Goal: Information Seeking & Learning: Learn about a topic

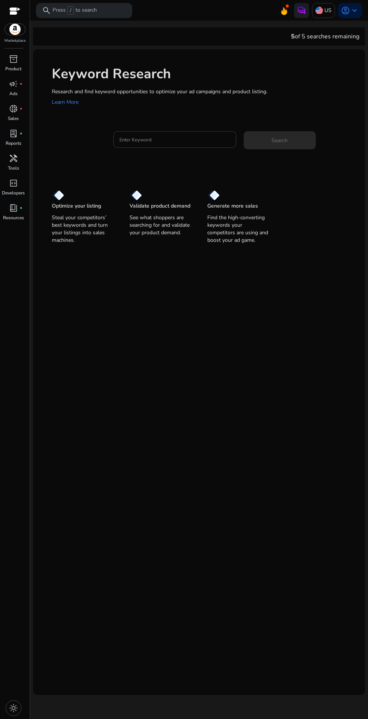
click at [165, 139] on input "Enter Keyword" at bounding box center [175, 139] width 111 height 8
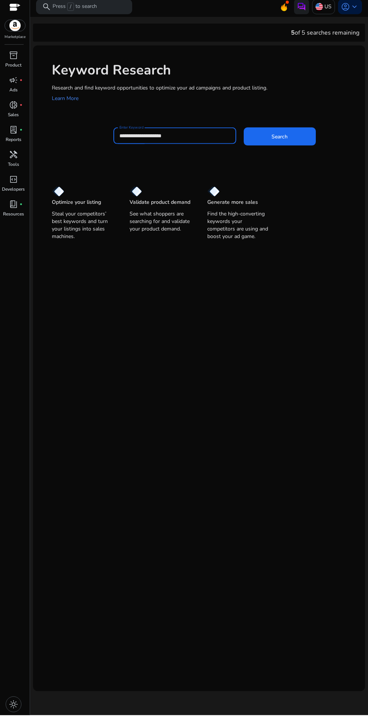
click at [131, 138] on input "**********" at bounding box center [175, 139] width 111 height 8
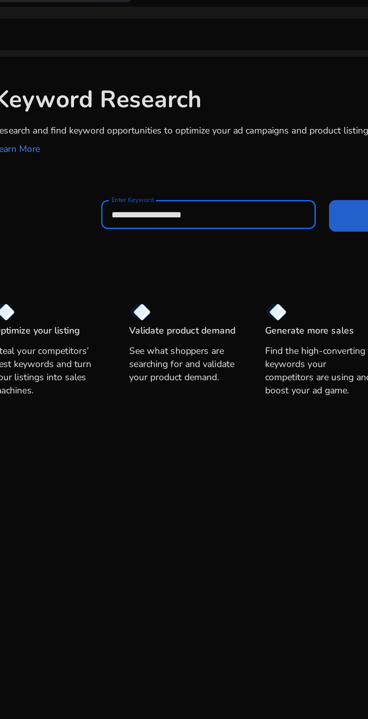
type input "**********"
click at [251, 143] on span at bounding box center [280, 140] width 72 height 18
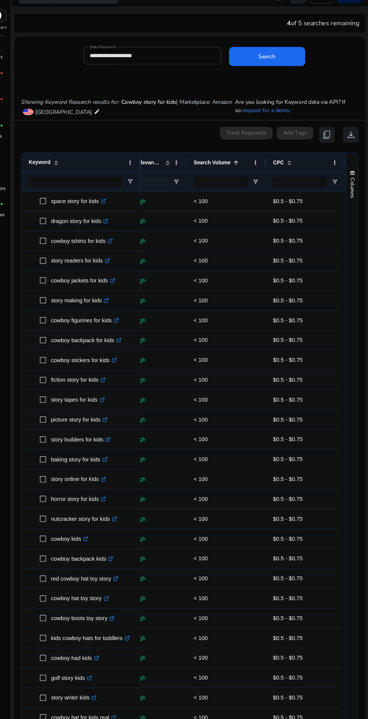
click at [0, 0] on span at bounding box center [0, 0] width 0 height 0
click at [235, 169] on span "Search Volume" at bounding box center [220, 168] width 35 height 6
click at [0, 0] on span at bounding box center [0, 0] width 0 height 0
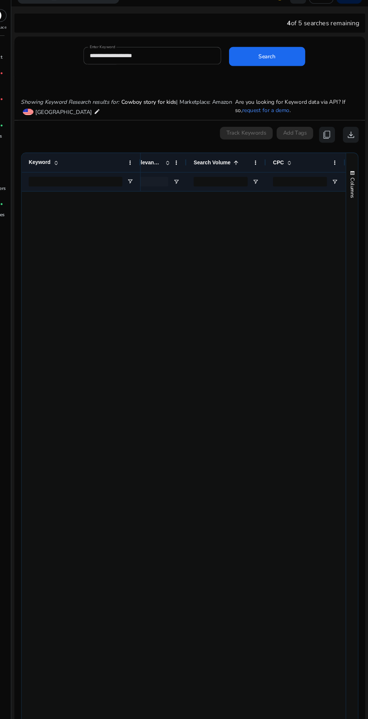
click at [269, 168] on div at bounding box center [270, 168] width 3 height 18
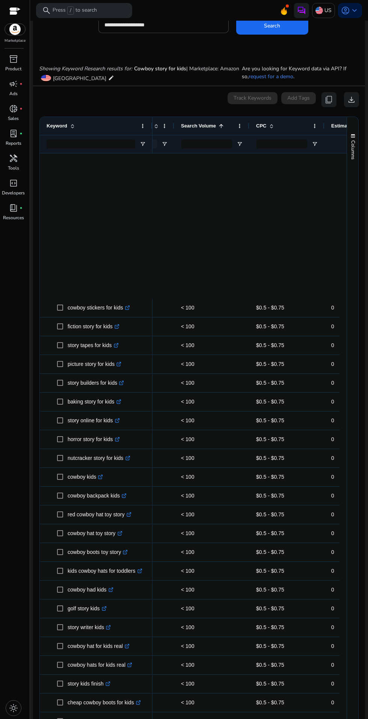
scroll to position [346, 0]
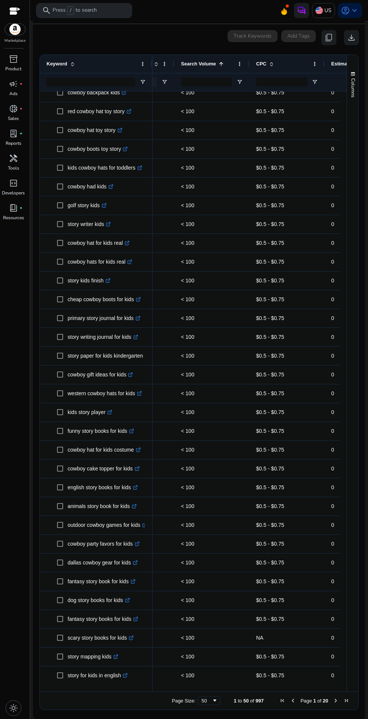
click at [333, 700] on span "Next Page" at bounding box center [336, 700] width 6 height 6
click at [344, 700] on span "Last Page" at bounding box center [347, 700] width 6 height 6
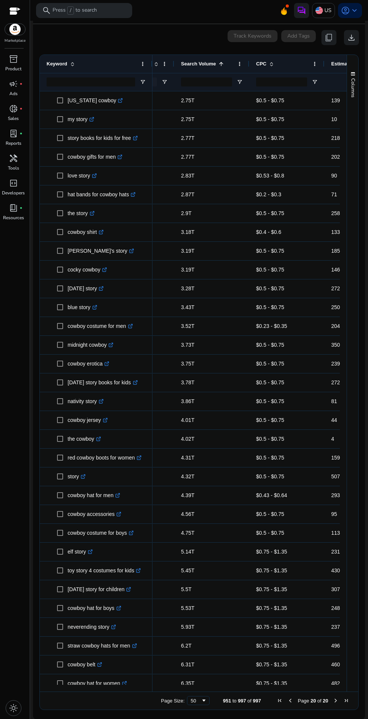
scroll to position [0, 0]
click at [288, 698] on span "Previous Page" at bounding box center [291, 700] width 6 height 6
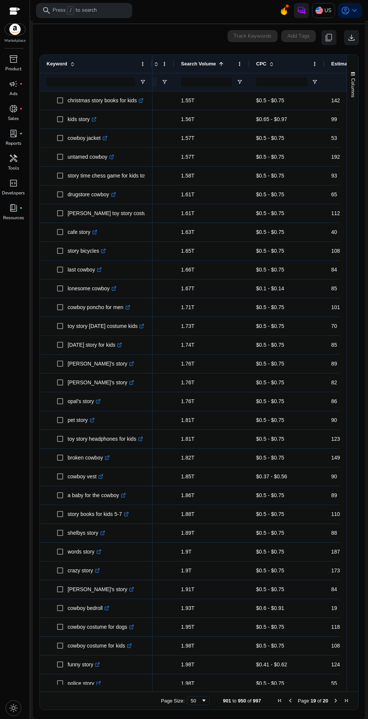
click at [289, 699] on span "Previous Page" at bounding box center [291, 700] width 6 height 6
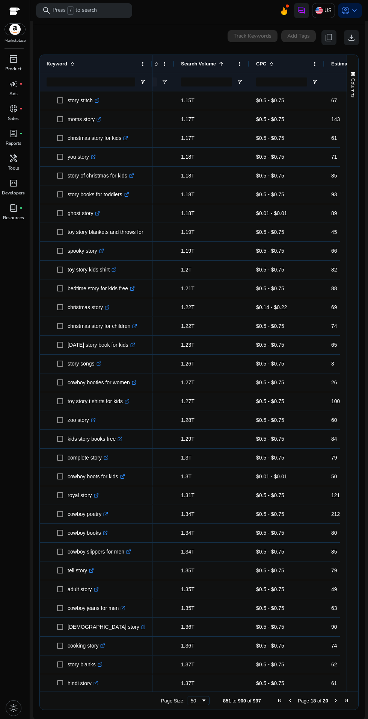
click at [288, 702] on span "Previous Page" at bounding box center [291, 700] width 6 height 6
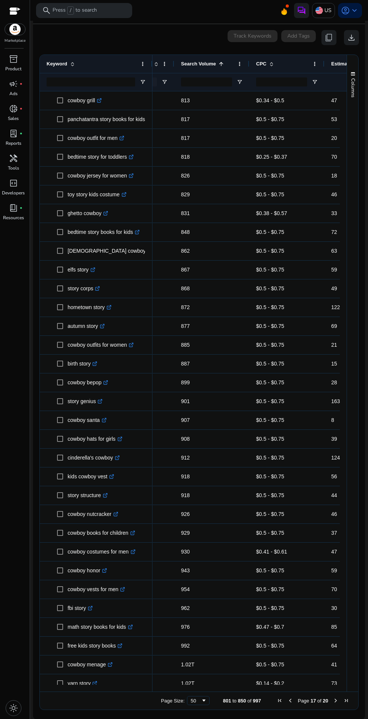
click at [288, 700] on span "Previous Page" at bounding box center [291, 700] width 6 height 6
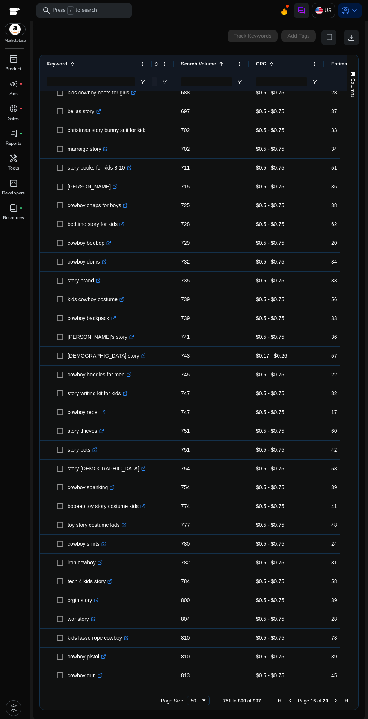
scroll to position [346, 0]
click at [344, 700] on span "Last Page" at bounding box center [347, 700] width 6 height 6
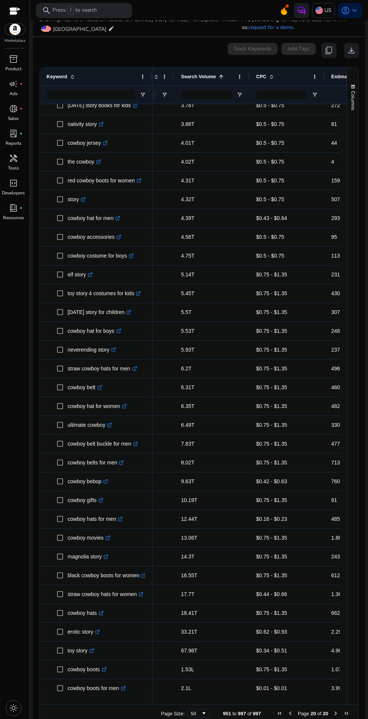
scroll to position [104, 0]
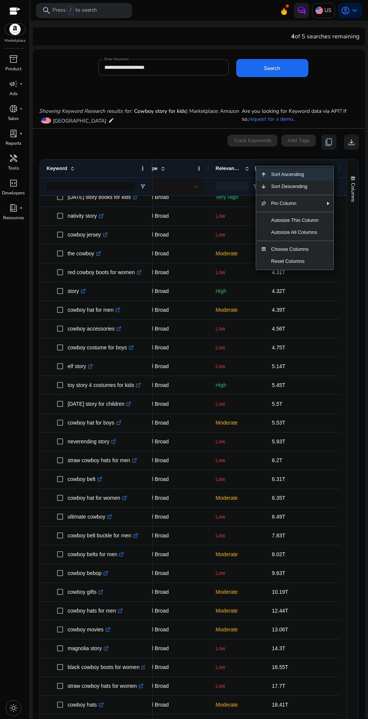
click at [324, 174] on span "Column Menu" at bounding box center [324, 174] width 2 height 12
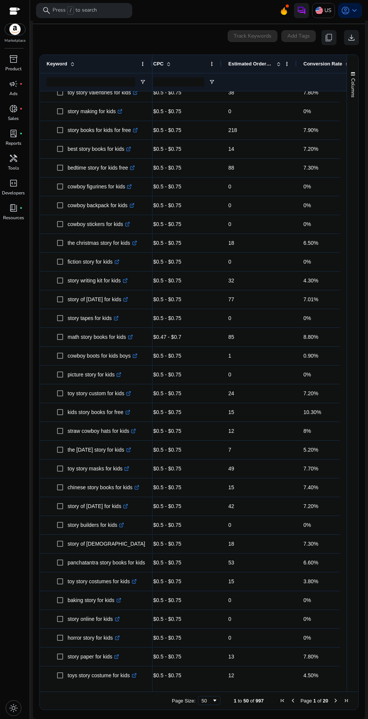
click at [333, 700] on span "Next Page" at bounding box center [336, 700] width 6 height 6
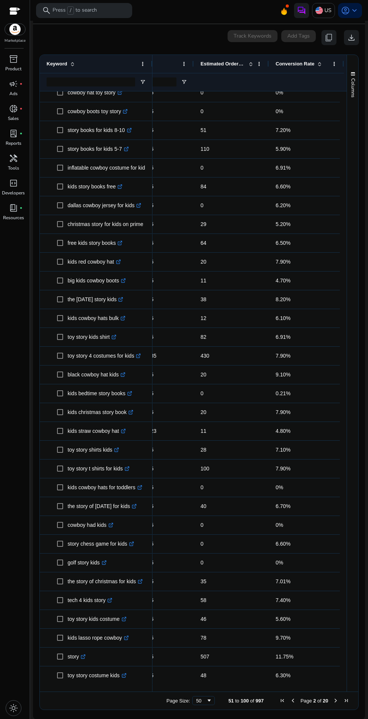
click at [333, 700] on span "Next Page" at bounding box center [336, 700] width 6 height 6
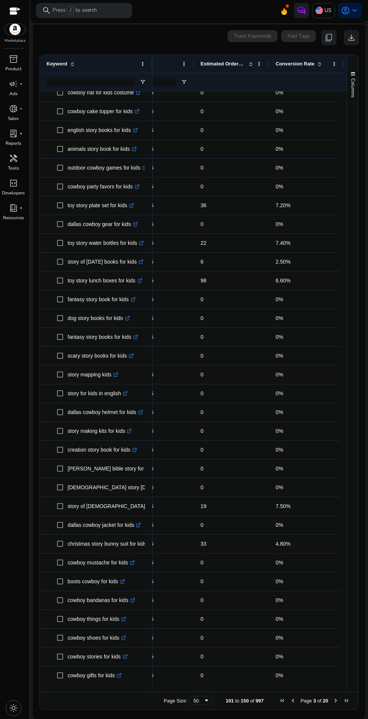
click at [333, 699] on span "Next Page" at bounding box center [336, 700] width 6 height 6
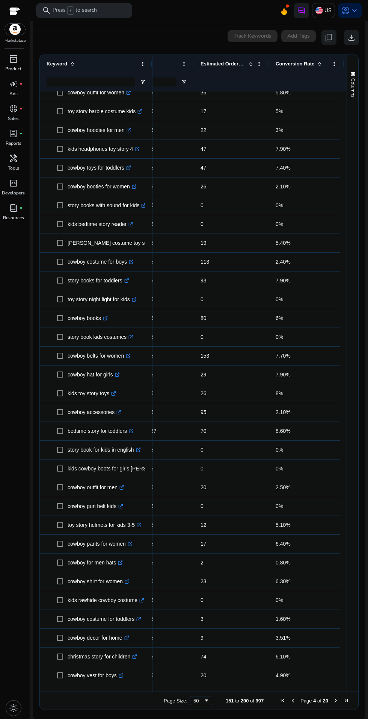
click at [333, 700] on span "Next Page" at bounding box center [336, 700] width 6 height 6
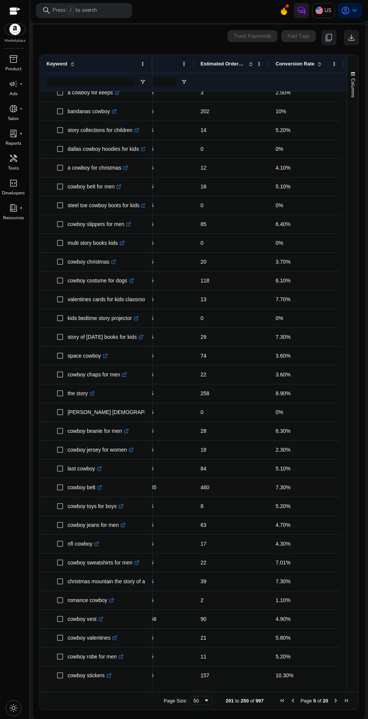
click at [334, 699] on span "Next Page" at bounding box center [336, 700] width 6 height 6
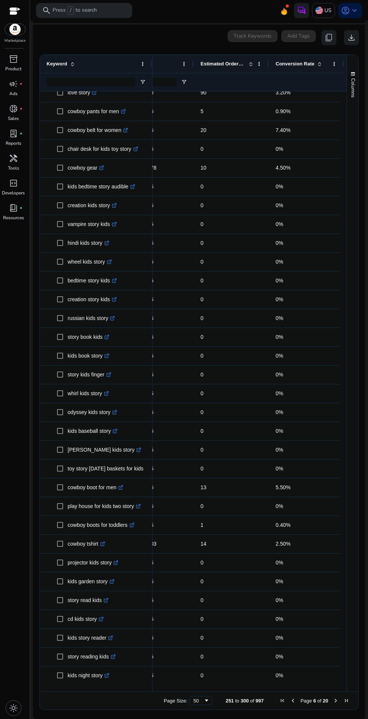
click at [333, 699] on span "Next Page" at bounding box center [336, 700] width 6 height 6
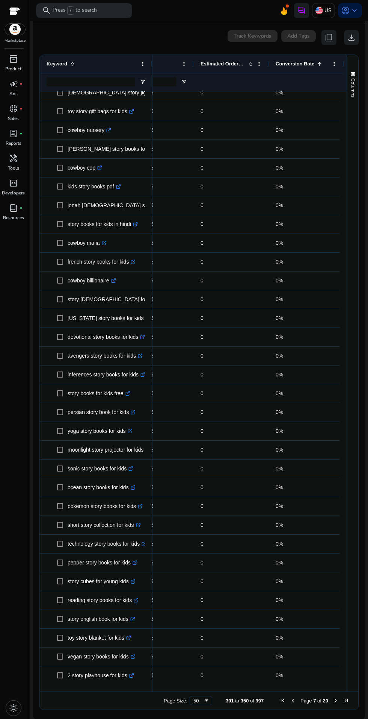
click at [280, 700] on span "First Page" at bounding box center [283, 700] width 6 height 6
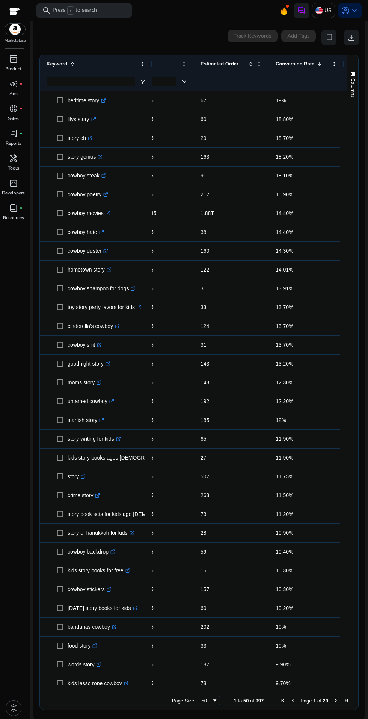
scroll to position [79, 0]
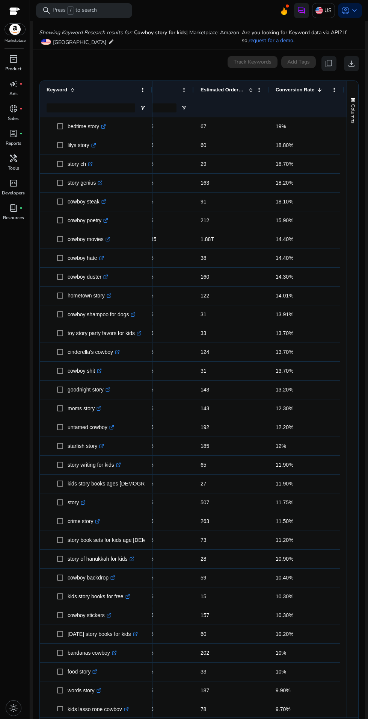
scroll to position [0, 314]
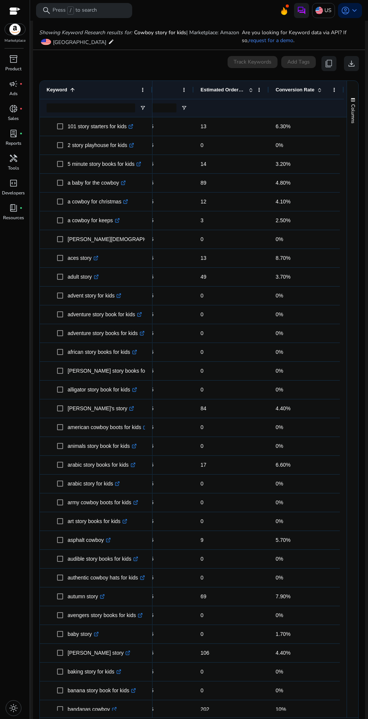
click at [177, 62] on div "0 keyword(s) selected Track Keywords Add Tags content_copy download" at bounding box center [199, 63] width 320 height 15
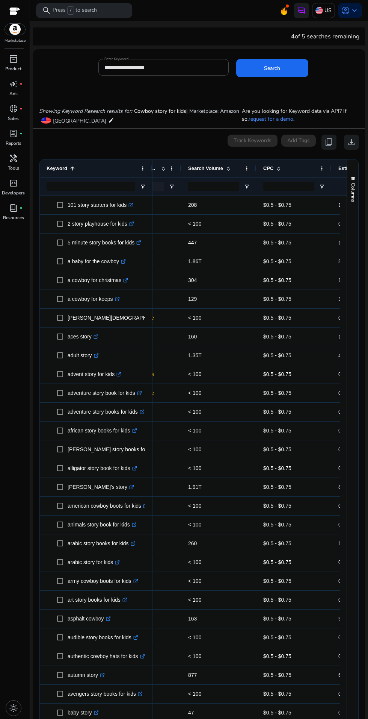
scroll to position [0, 88]
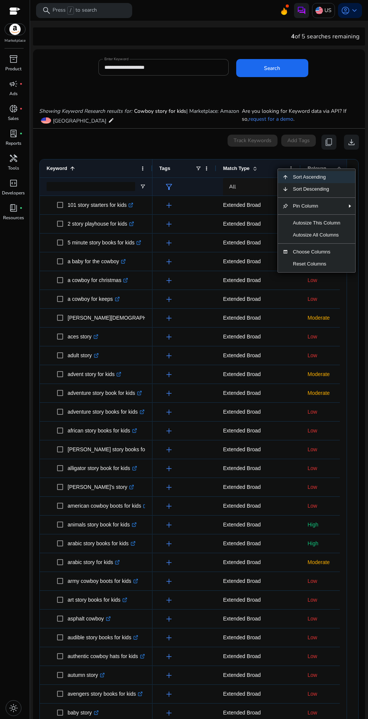
click at [336, 191] on span "Sort Descending" at bounding box center [317, 189] width 56 height 12
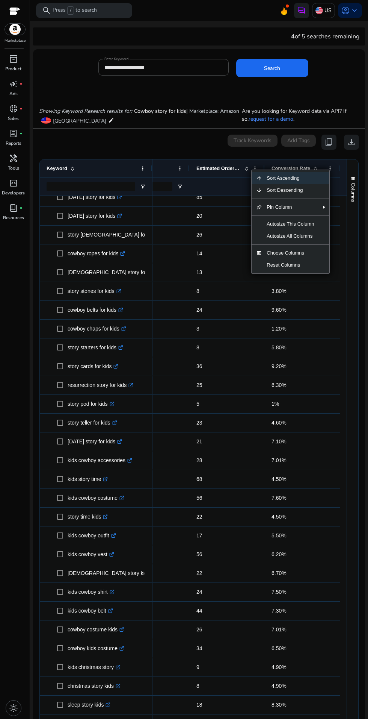
click at [197, 328] on span "3" at bounding box center [198, 328] width 3 height 6
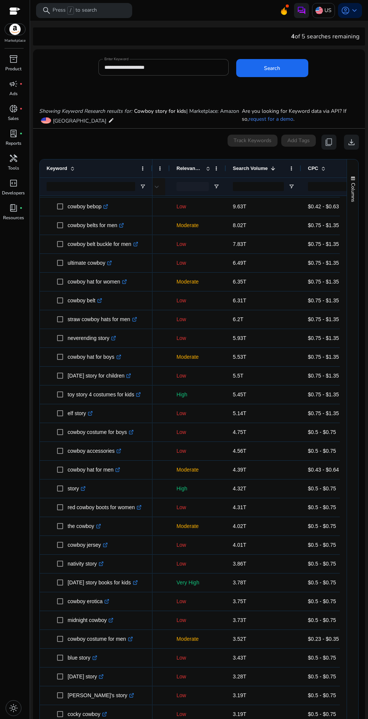
scroll to position [205, 0]
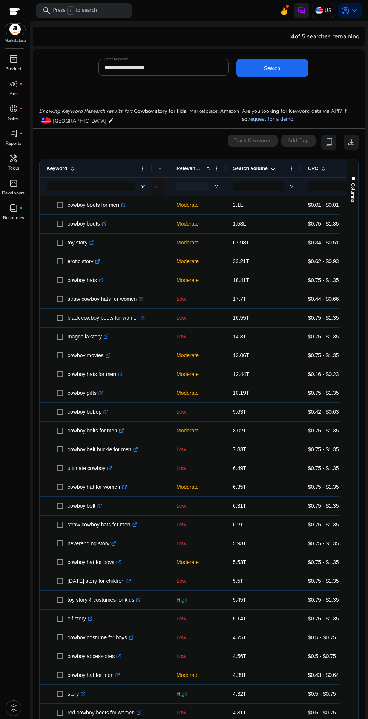
click at [250, 120] on link "request for a demo" at bounding box center [271, 118] width 45 height 7
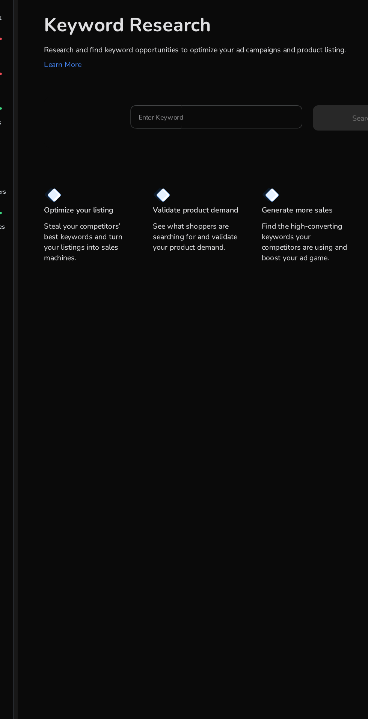
scroll to position [3, 0]
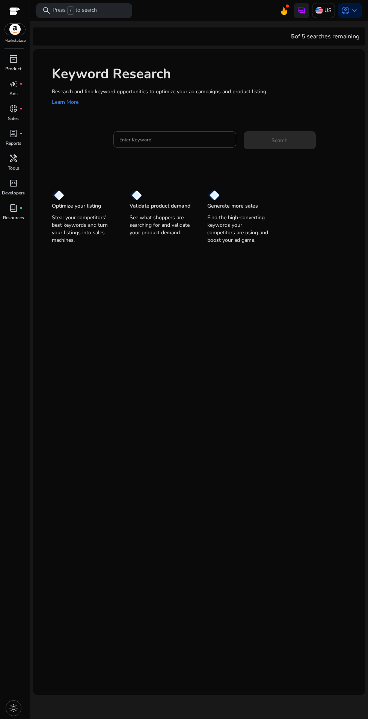
click at [204, 135] on input "Enter Keyword" at bounding box center [175, 139] width 111 height 8
click at [129, 129] on mat-label "Enter Keyword" at bounding box center [132, 131] width 24 height 5
click at [129, 135] on input "Enter Keyword" at bounding box center [175, 139] width 111 height 8
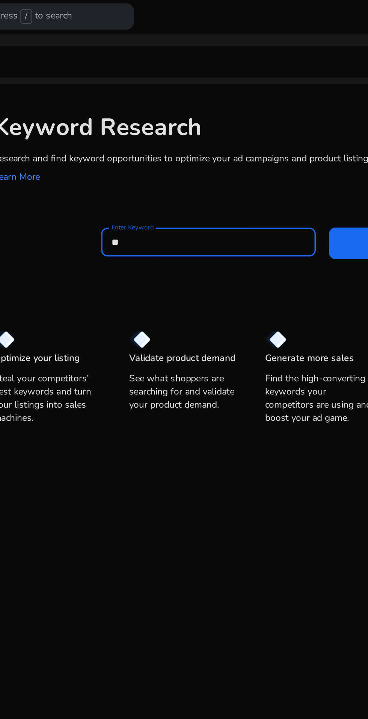
type input "*"
click at [141, 139] on input "**********" at bounding box center [175, 139] width 111 height 8
click at [138, 135] on input "**********" at bounding box center [175, 139] width 111 height 8
click at [162, 137] on input "**********" at bounding box center [175, 139] width 111 height 8
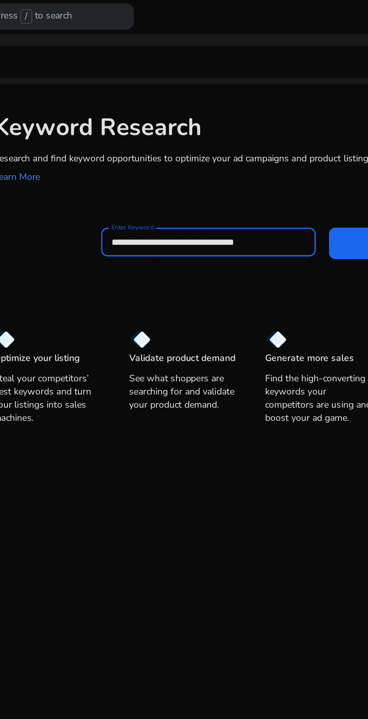
click at [198, 136] on input "**********" at bounding box center [175, 139] width 111 height 8
type input "**********"
click at [249, 144] on span at bounding box center [280, 140] width 72 height 18
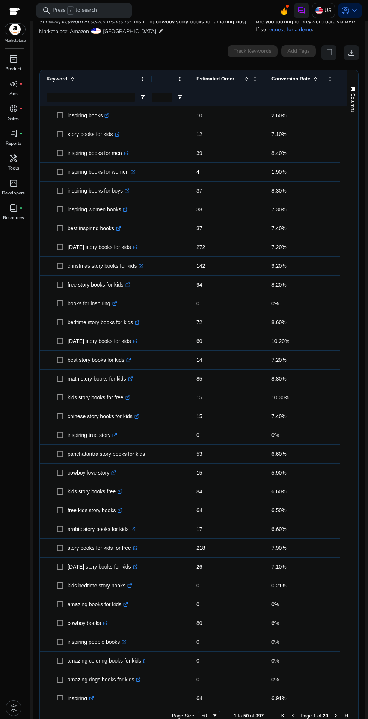
click at [325, 45] on app-icon-holder "content_copy" at bounding box center [329, 52] width 15 height 15
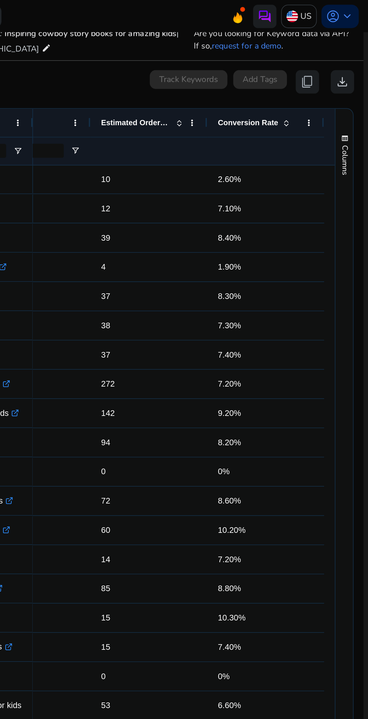
click at [323, 54] on app-icon-holder "content_copy" at bounding box center [329, 52] width 15 height 15
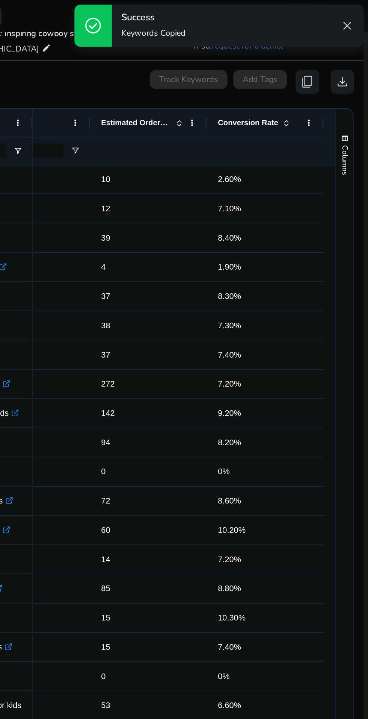
click at [327, 48] on app-icon-holder "content_copy" at bounding box center [329, 52] width 15 height 15
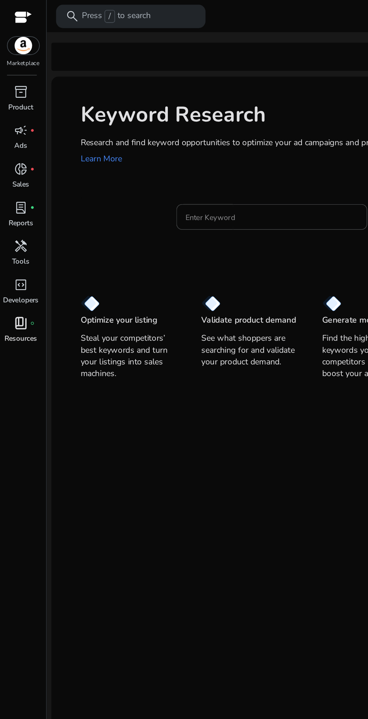
click at [12, 215] on p "Resources" at bounding box center [13, 217] width 21 height 7
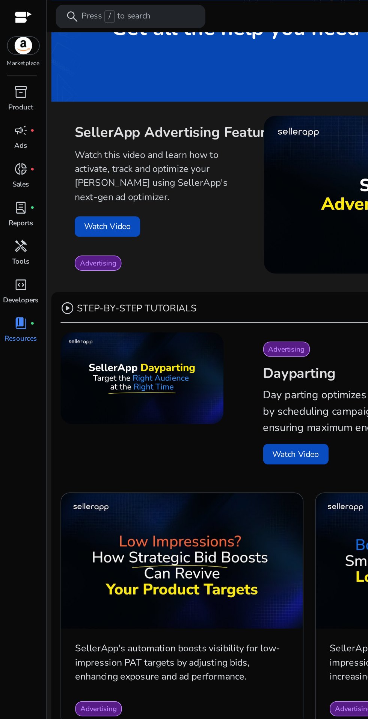
scroll to position [76, 0]
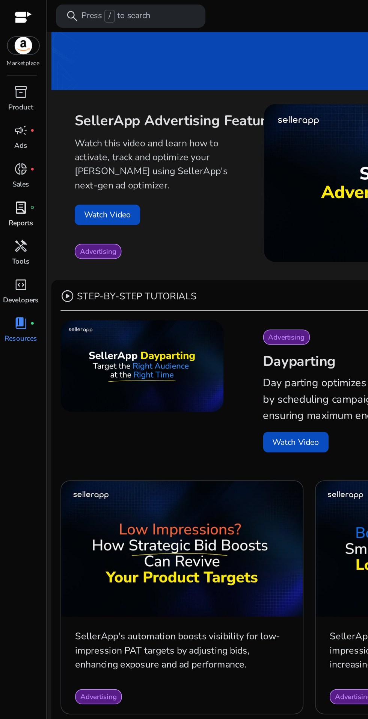
click at [14, 133] on span "lab_profile" at bounding box center [13, 133] width 9 height 9
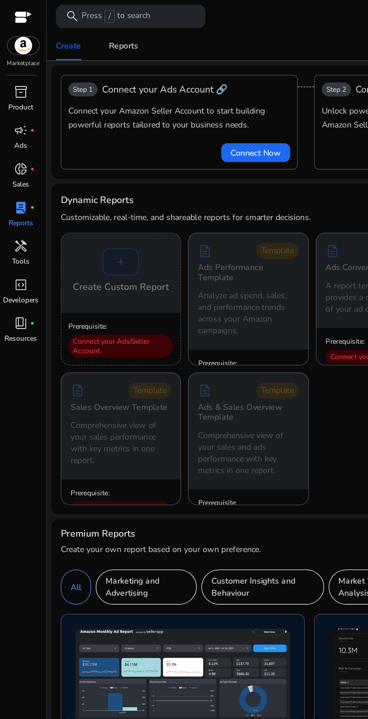
click at [17, 13] on div at bounding box center [14, 12] width 11 height 9
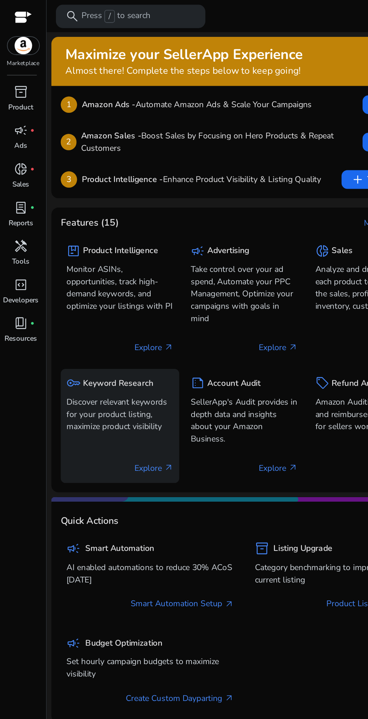
click at [72, 266] on p "Discover relevant keywords for your product listing, maximize product visibility" at bounding box center [77, 266] width 69 height 24
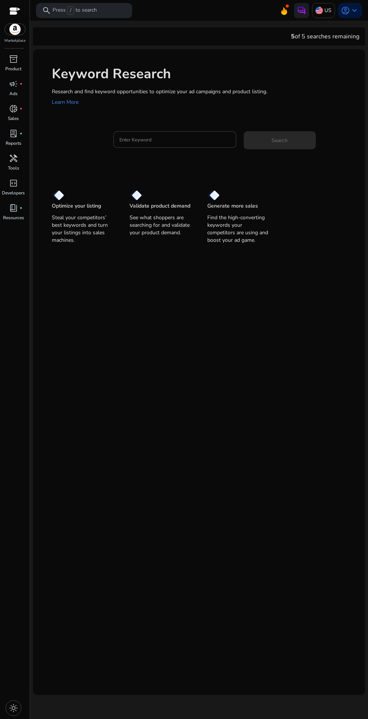
scroll to position [2, 0]
click at [202, 138] on input "Enter Keyword" at bounding box center [175, 139] width 111 height 8
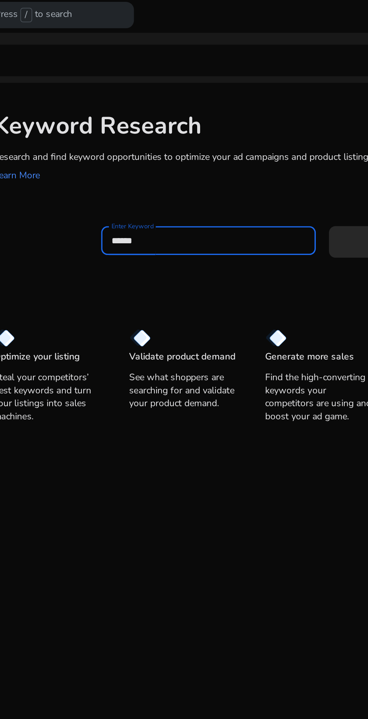
type input "*******"
type input "*********"
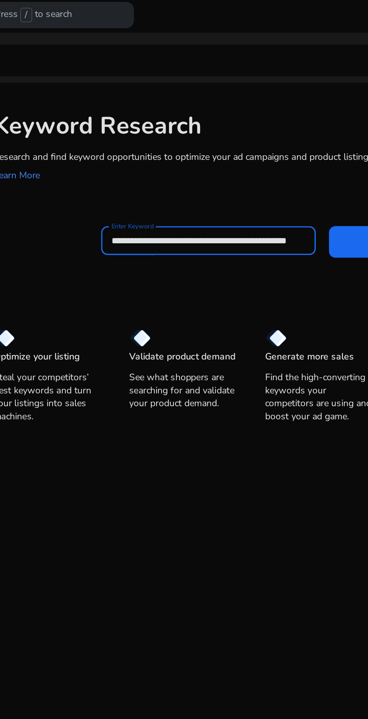
scroll to position [0, 18]
type input "**********"
click at [253, 137] on span at bounding box center [280, 140] width 72 height 18
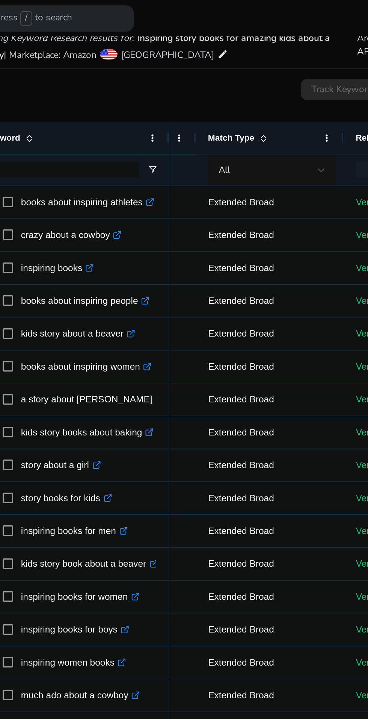
scroll to position [0, 0]
click at [227, 98] on div "All" at bounding box center [209, 97] width 57 height 8
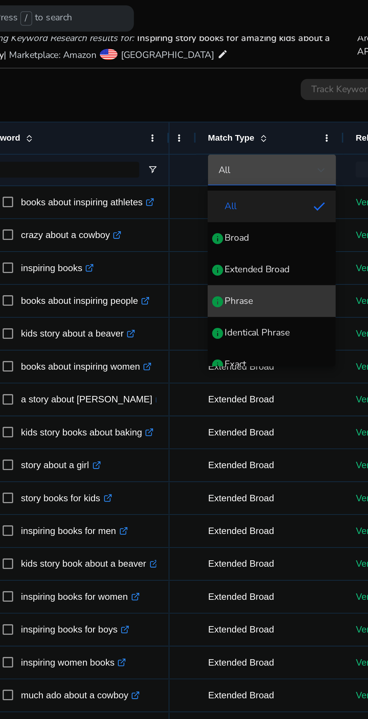
click at [217, 173] on span "Phrase info" at bounding box center [210, 172] width 61 height 8
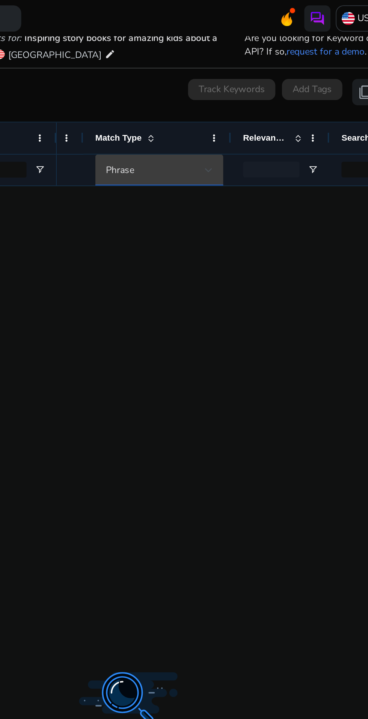
click at [227, 95] on div "Phrase" at bounding box center [209, 97] width 57 height 8
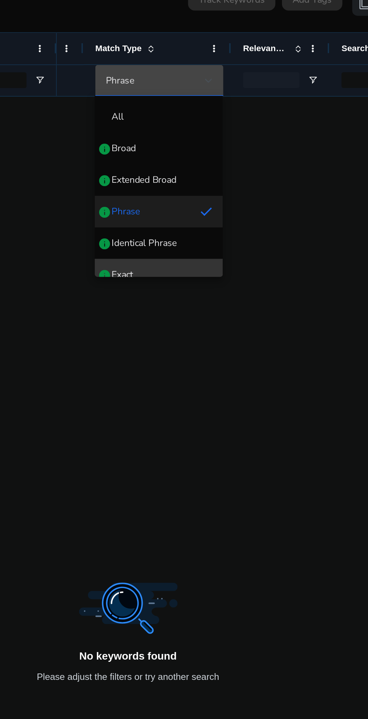
click at [223, 203] on mat-option "Exact info" at bounding box center [210, 208] width 73 height 18
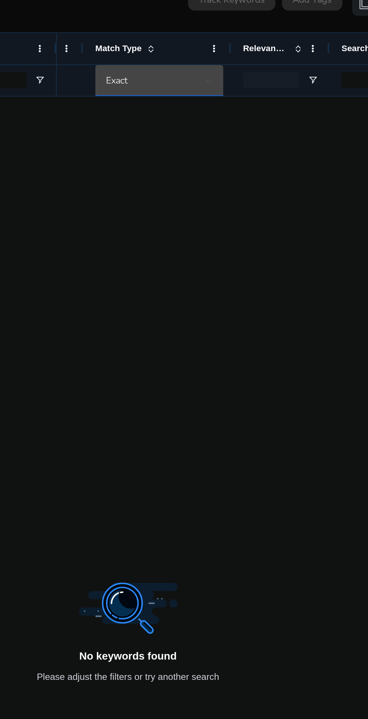
click at [228, 106] on div at bounding box center [356, 106] width 505 height 0
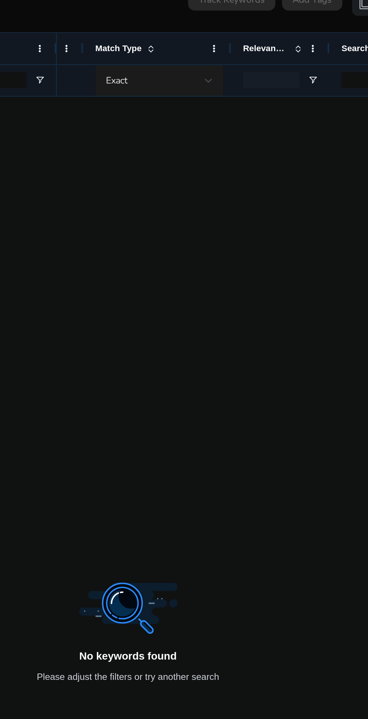
click at [233, 94] on div "Exact" at bounding box center [209, 97] width 57 height 8
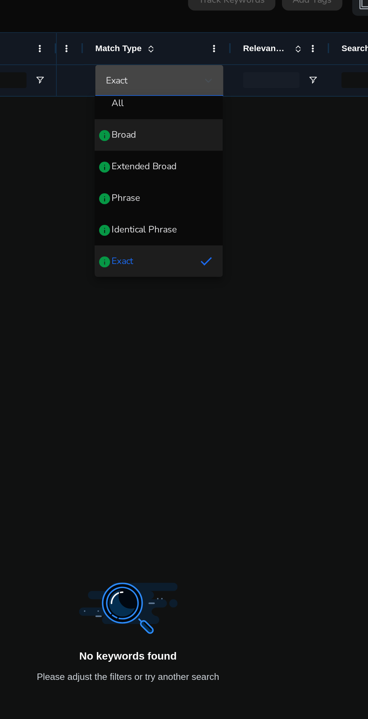
click at [220, 124] on span "Broad info" at bounding box center [210, 128] width 61 height 8
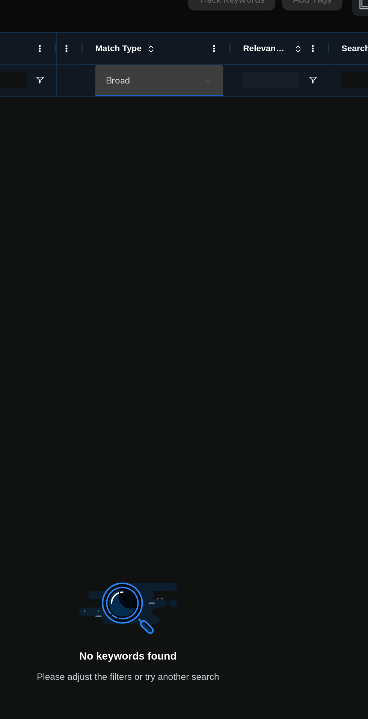
click at [230, 98] on div "Broad" at bounding box center [209, 97] width 57 height 8
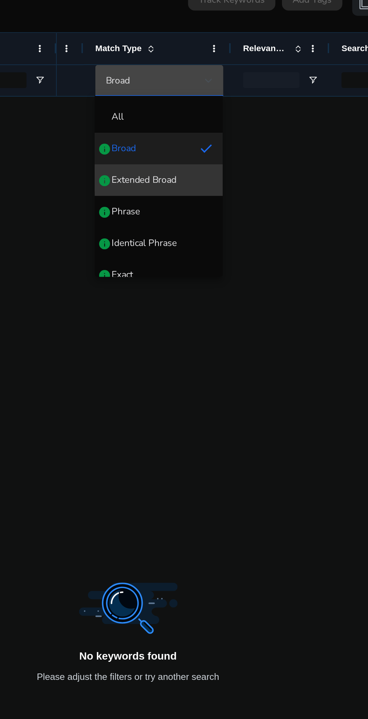
click at [219, 151] on span "Extended Broad" at bounding box center [202, 154] width 37 height 8
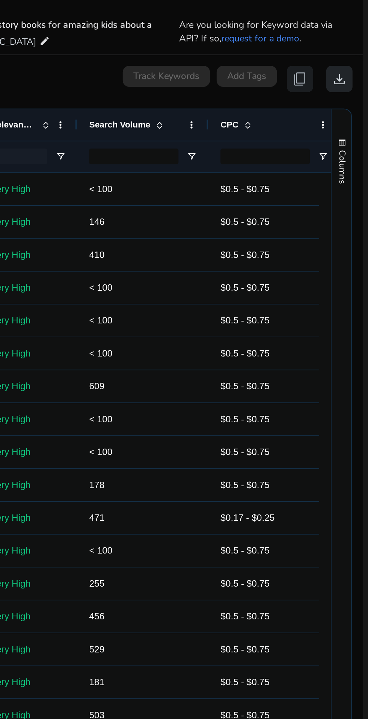
click at [347, 96] on span "download" at bounding box center [351, 96] width 9 height 9
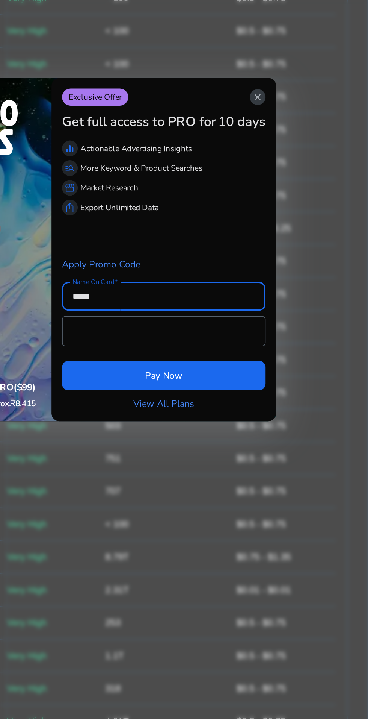
click at [294, 273] on span "close" at bounding box center [296, 272] width 6 height 6
